Goal: Information Seeking & Learning: Learn about a topic

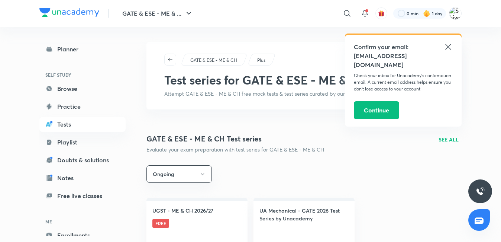
click at [200, 49] on icon at bounding box center [448, 46] width 9 height 9
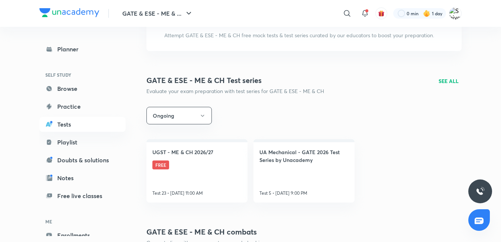
scroll to position [260, 0]
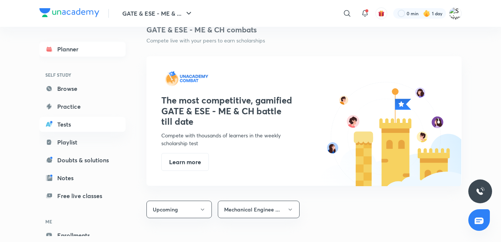
click at [63, 48] on link "Planner" at bounding box center [82, 49] width 86 height 15
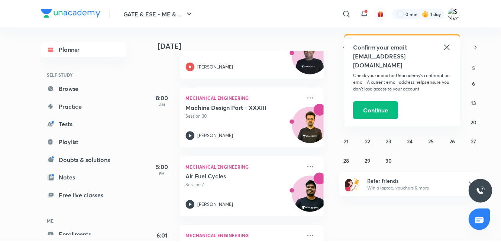
scroll to position [223, 0]
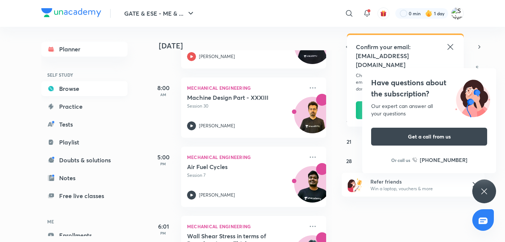
click at [65, 84] on link "Browse" at bounding box center [84, 88] width 86 height 15
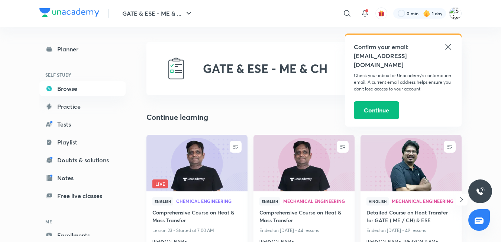
click at [196, 183] on img at bounding box center [196, 163] width 103 height 58
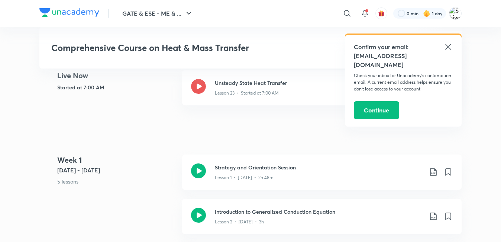
scroll to position [335, 0]
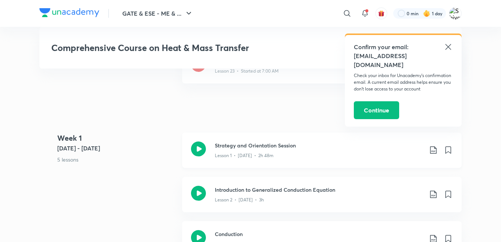
click at [200, 147] on icon at bounding box center [198, 148] width 15 height 15
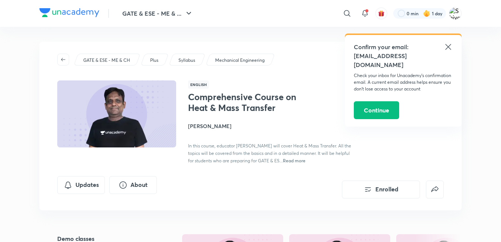
scroll to position [335, 0]
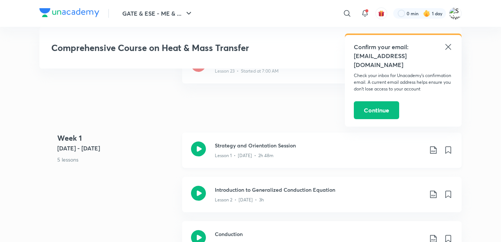
click at [200, 154] on icon at bounding box center [198, 148] width 15 height 15
